Goal: Task Accomplishment & Management: Complete application form

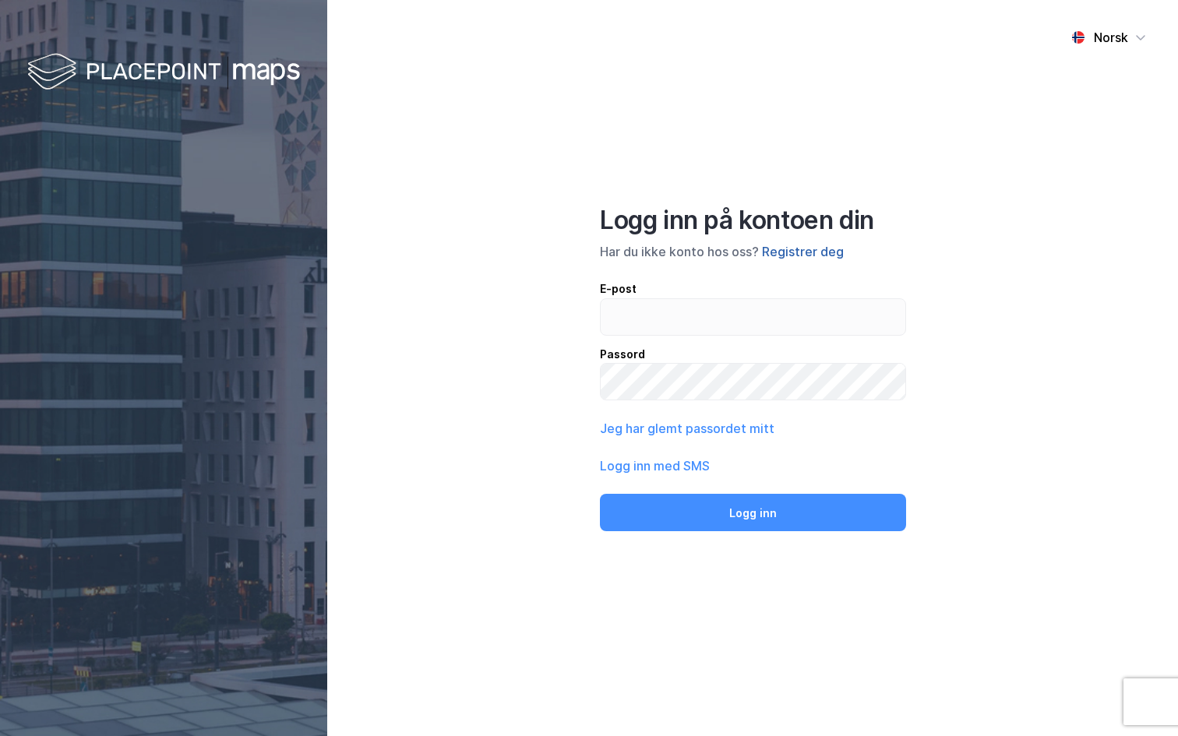
click at [805, 255] on button "Registrer deg" at bounding box center [803, 251] width 82 height 19
